Goal: Find contact information: Find contact information

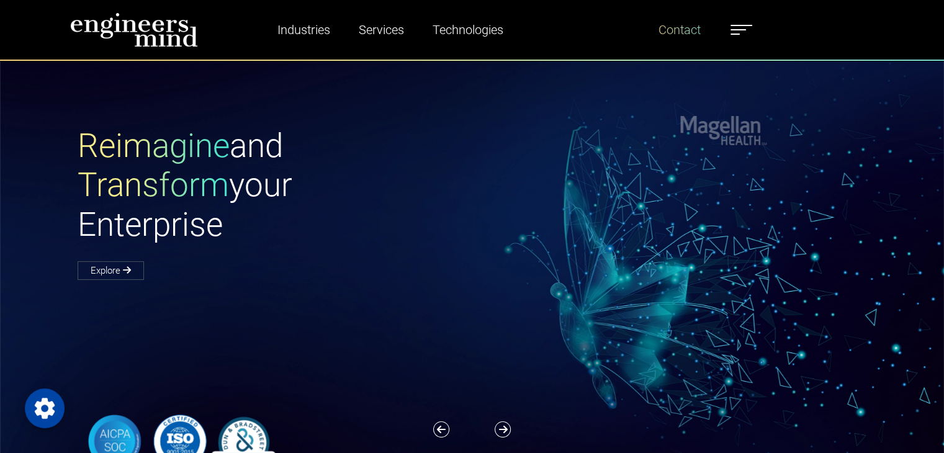
click at [687, 33] on link "Contact" at bounding box center [679, 30] width 52 height 29
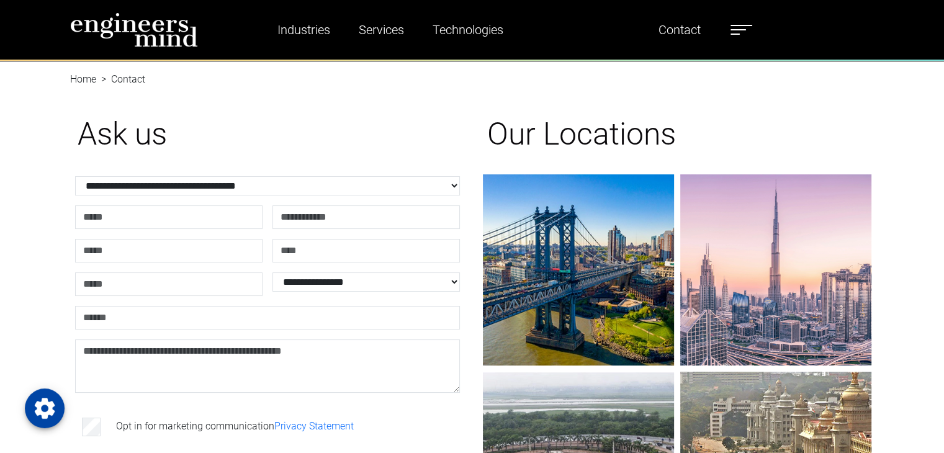
click at [356, 146] on h1 "Ask us" at bounding box center [268, 133] width 380 height 37
